Goal: Transaction & Acquisition: Purchase product/service

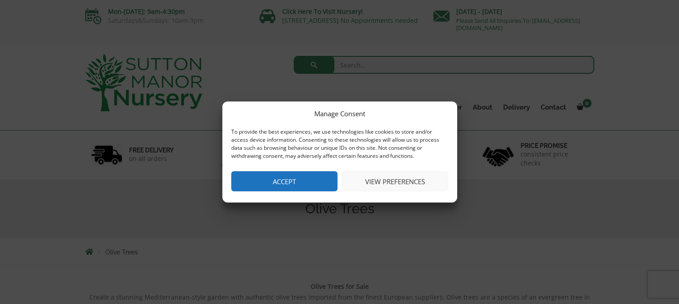
click at [367, 180] on button "View preferences" at bounding box center [395, 181] width 106 height 20
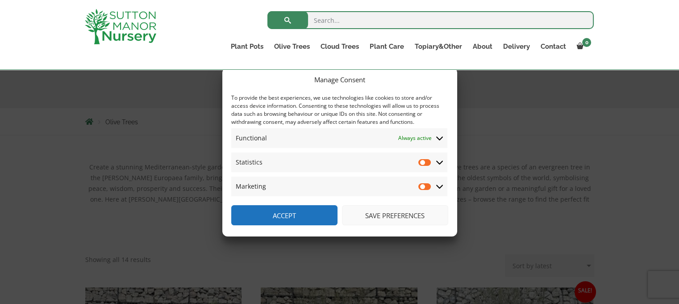
scroll to position [134, 0]
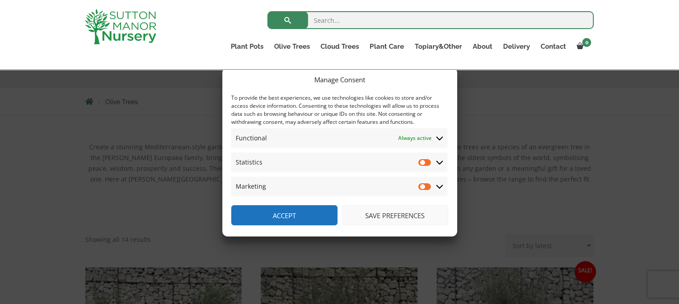
click at [394, 213] on button "Save preferences" at bounding box center [395, 215] width 106 height 20
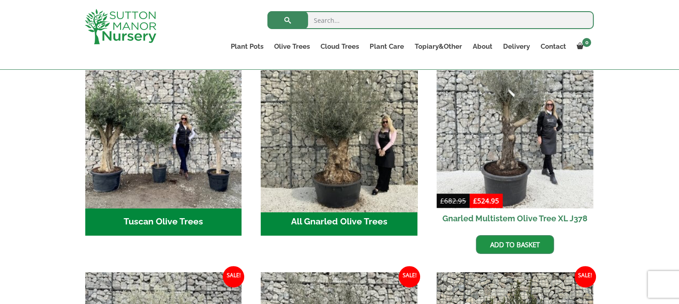
scroll to position [357, 0]
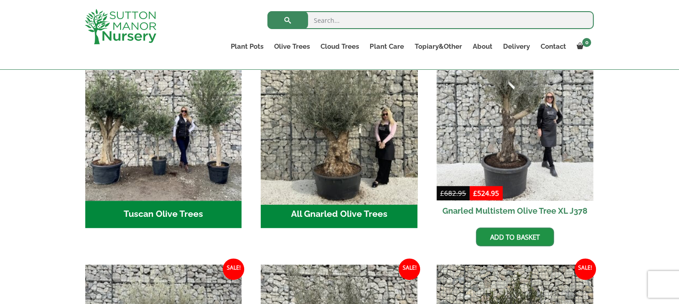
click at [377, 181] on img "Visit product category All Gnarled Olive Trees" at bounding box center [339, 122] width 164 height 164
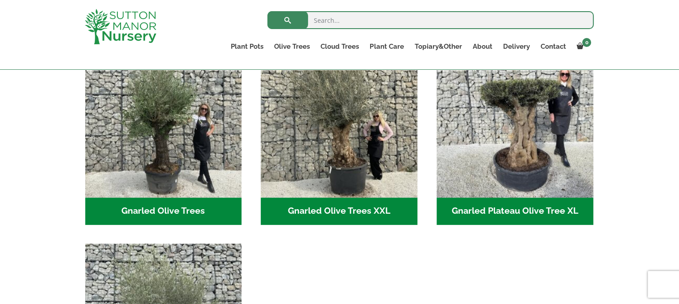
scroll to position [268, 0]
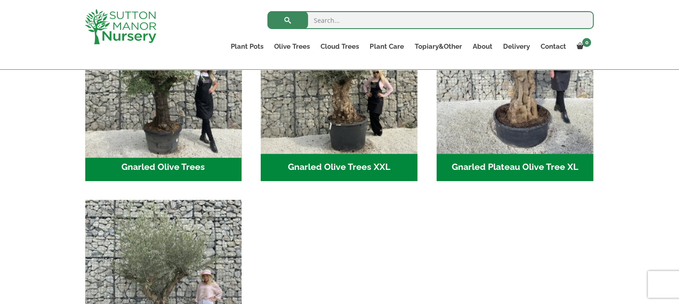
click at [220, 143] on img "Visit product category Gnarled Olive Trees" at bounding box center [163, 75] width 164 height 164
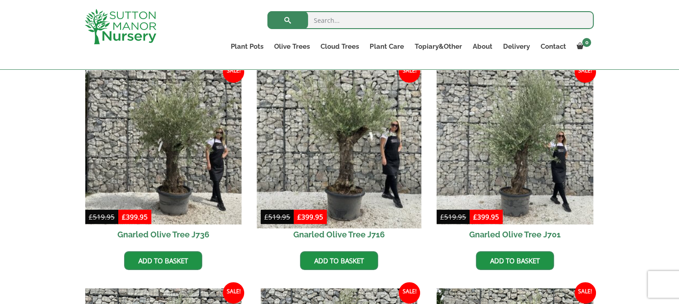
scroll to position [223, 0]
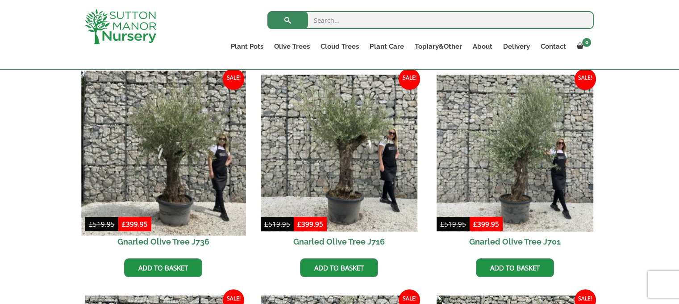
click at [205, 169] on img at bounding box center [163, 153] width 164 height 164
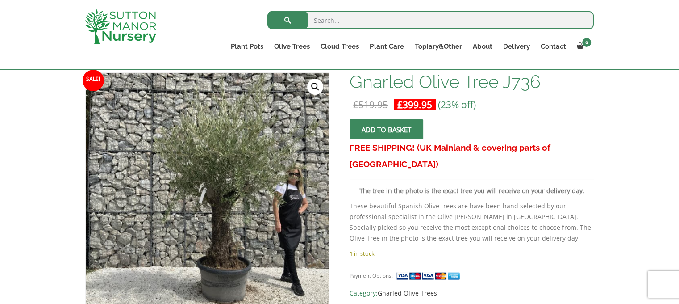
scroll to position [223, 0]
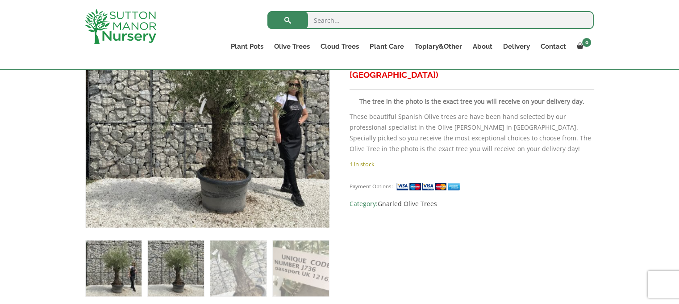
click at [184, 271] on img at bounding box center [176, 268] width 56 height 56
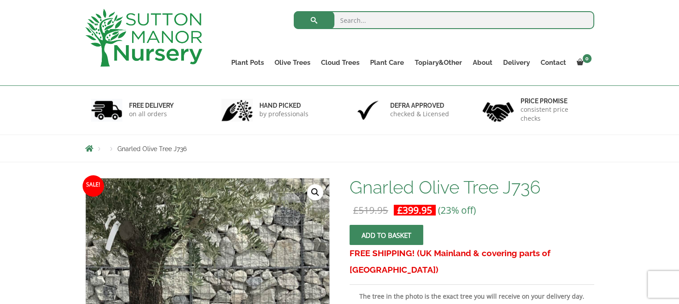
scroll to position [0, 0]
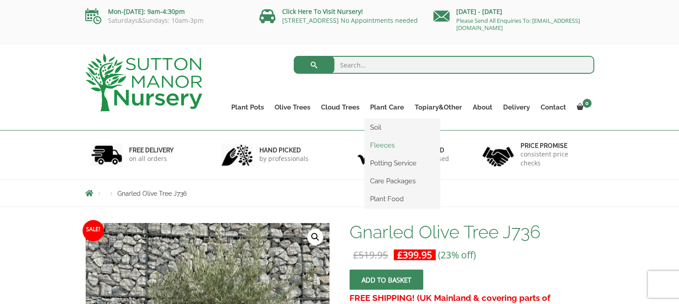
click at [384, 143] on link "Fleeces" at bounding box center [402, 144] width 75 height 13
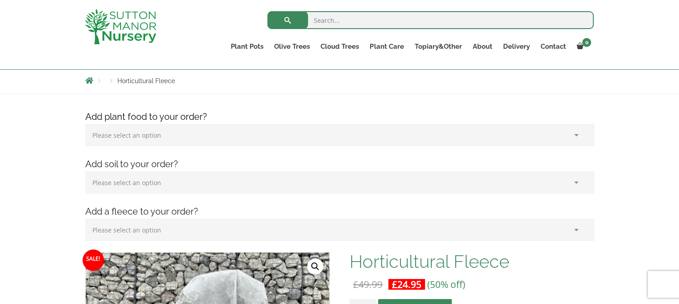
scroll to position [89, 0]
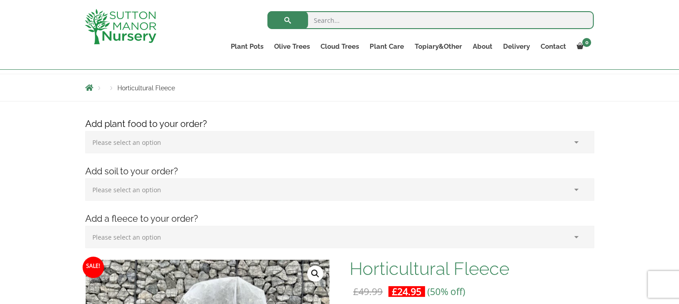
click at [377, 144] on select "Please select an option (x1) 1k Bag (£15.00) (x2) 1k Bag (£30.00) (x3) 1k Bag (…" at bounding box center [339, 142] width 509 height 22
click at [334, 197] on select "Please select an option (x1) 75L Bag (£34.99) (x2) 75L Bag (£69.98) (x3) 75L Ba…" at bounding box center [339, 189] width 509 height 22
click at [335, 195] on select "Please select an option (x1) 75L Bag (£34.99) (x2) 75L Bag (£69.98) (x3) 75L Ba…" at bounding box center [339, 189] width 509 height 22
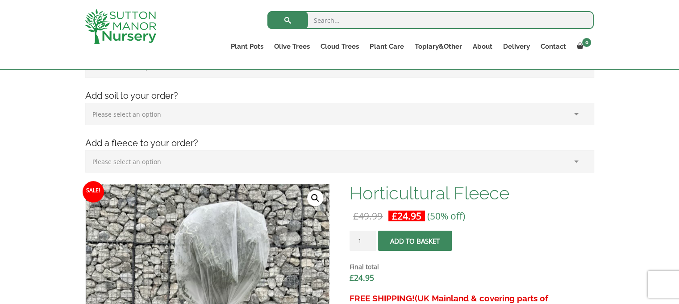
scroll to position [179, 0]
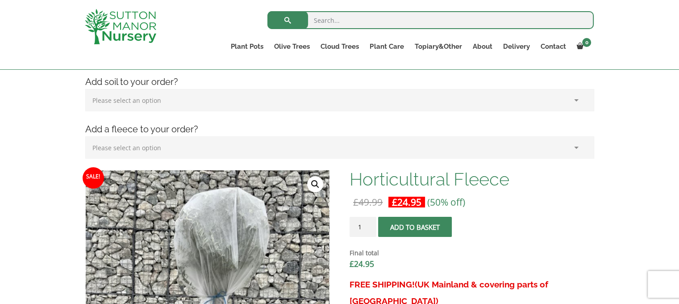
click at [341, 147] on select "Please select an option (x1) Horticultural Fleece (£24.95)" at bounding box center [339, 147] width 509 height 22
click at [342, 147] on select "Please select an option (x1) Horticultural Fleece (£24.95)" at bounding box center [339, 147] width 509 height 22
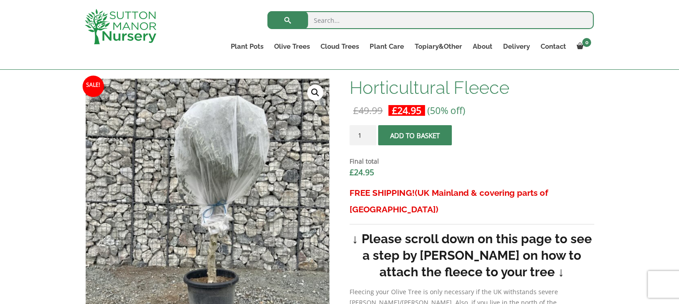
scroll to position [268, 0]
